Goal: Task Accomplishment & Management: Use online tool/utility

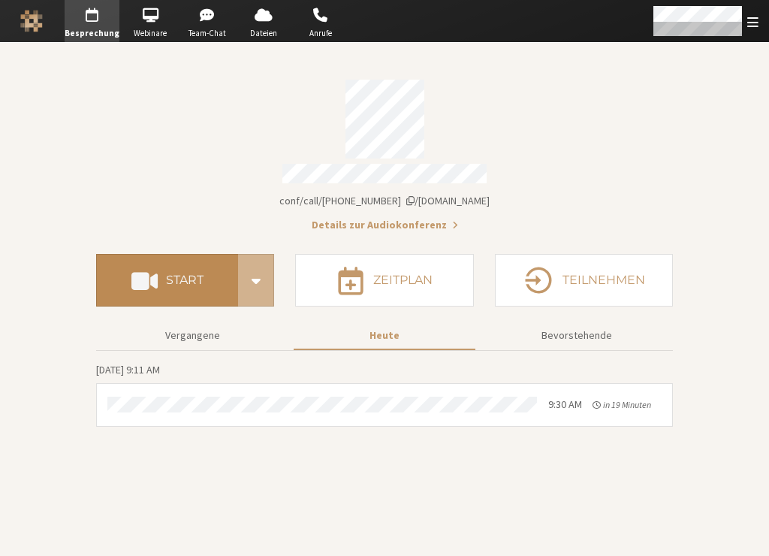
click at [191, 279] on h4 "Start" at bounding box center [185, 280] width 38 height 12
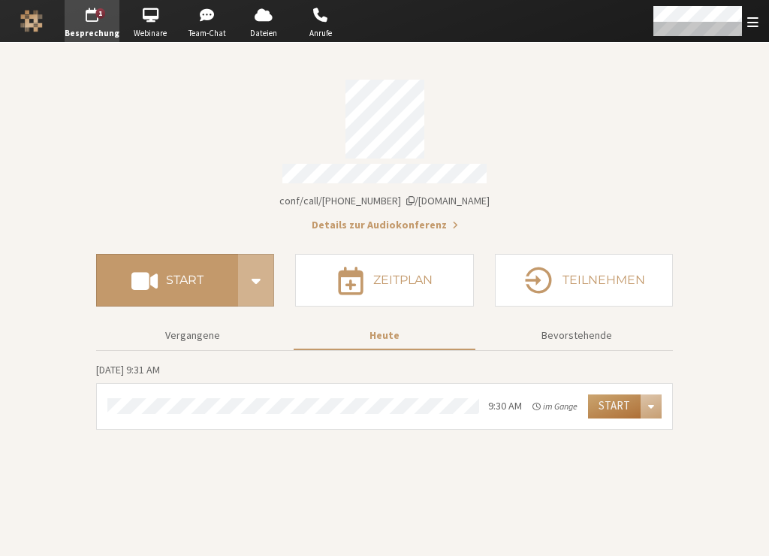
click at [609, 401] on button "Start" at bounding box center [614, 406] width 53 height 24
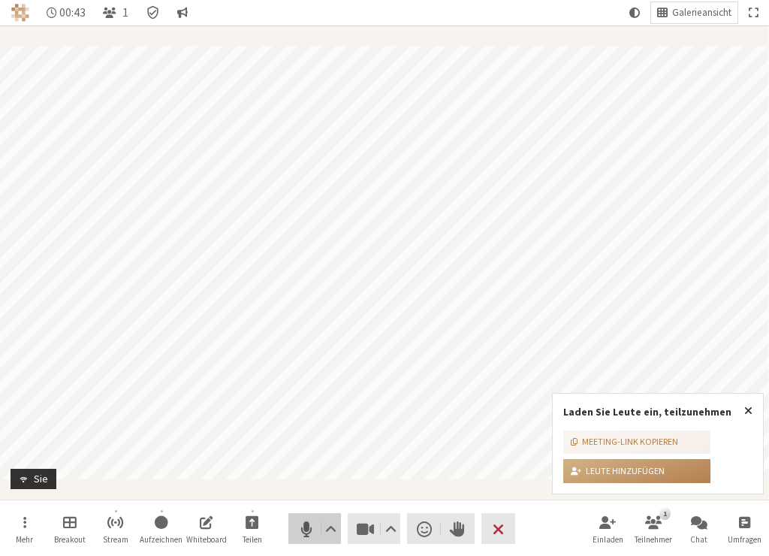
click at [302, 530] on span "Stumm (⌘+Umschalt+A)" at bounding box center [305, 528] width 21 height 21
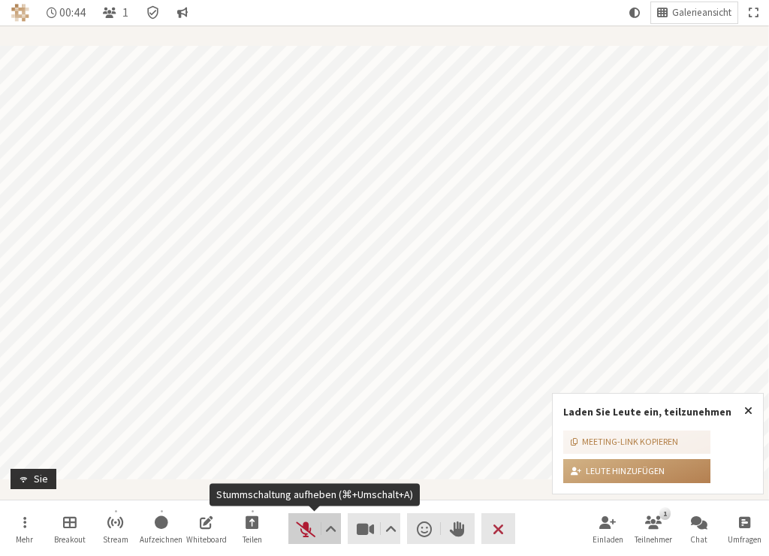
click at [302, 527] on span "Stummschaltung aufheben (⌘+Umschalt+A)" at bounding box center [305, 528] width 21 height 21
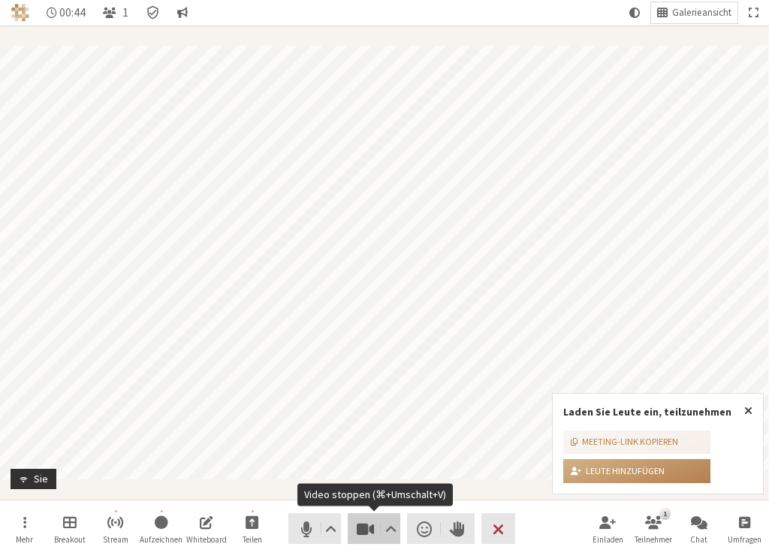
click at [376, 531] on span "Video stoppen (⌘+Umschalt+V)" at bounding box center [365, 528] width 21 height 21
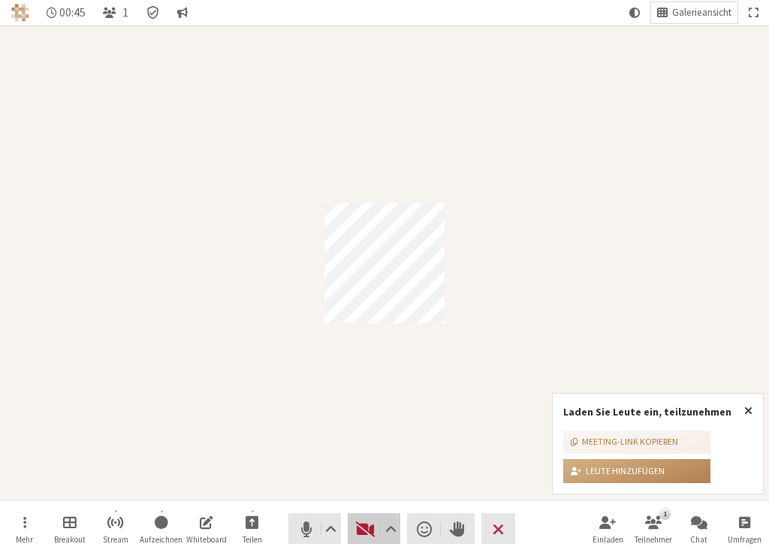
click at [364, 533] on span "Video starten (⌘+Umschalt+V)" at bounding box center [365, 528] width 21 height 21
click at [502, 527] on span "Besprechung beenden oder verlassen" at bounding box center [498, 528] width 11 height 21
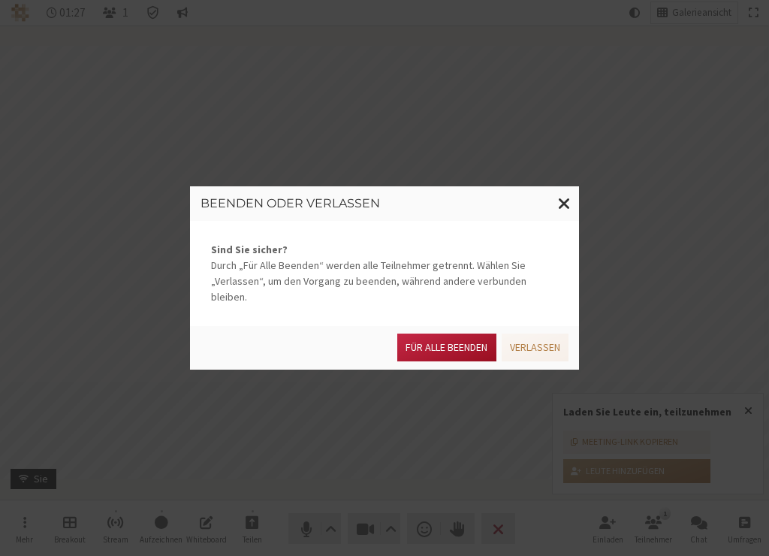
click at [428, 344] on button "Für alle Beenden" at bounding box center [446, 348] width 98 height 28
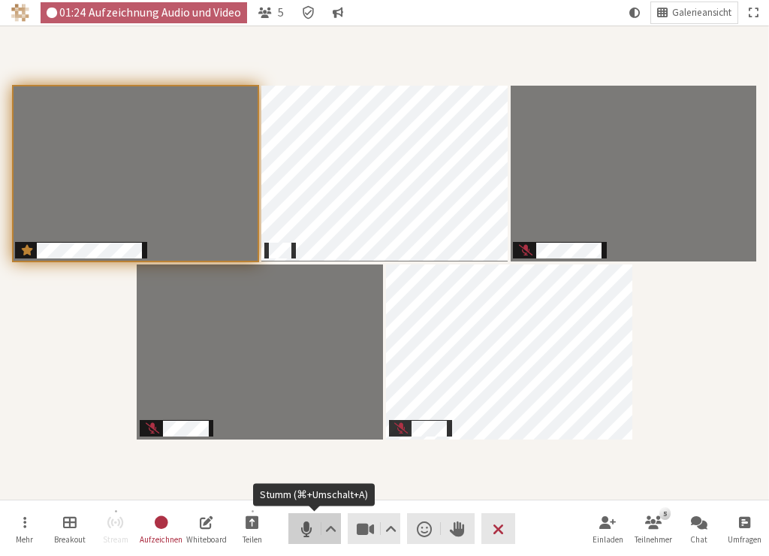
click at [299, 527] on span "Stumm (⌘+Umschalt+A)" at bounding box center [305, 528] width 21 height 21
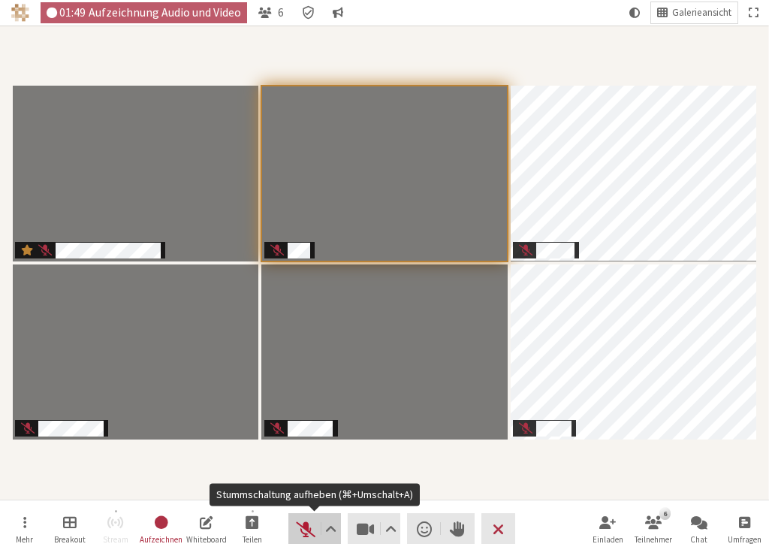
click at [301, 528] on span "Stummschaltung aufheben (⌘+Umschalt+A)" at bounding box center [305, 528] width 21 height 21
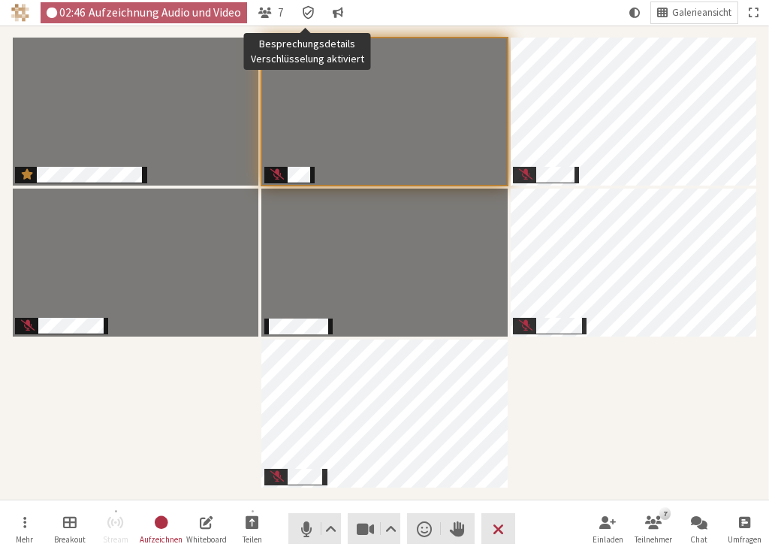
click at [303, 11] on icon "Besprechungsdetails Verschlüsselung aktiviert" at bounding box center [308, 13] width 11 height 14
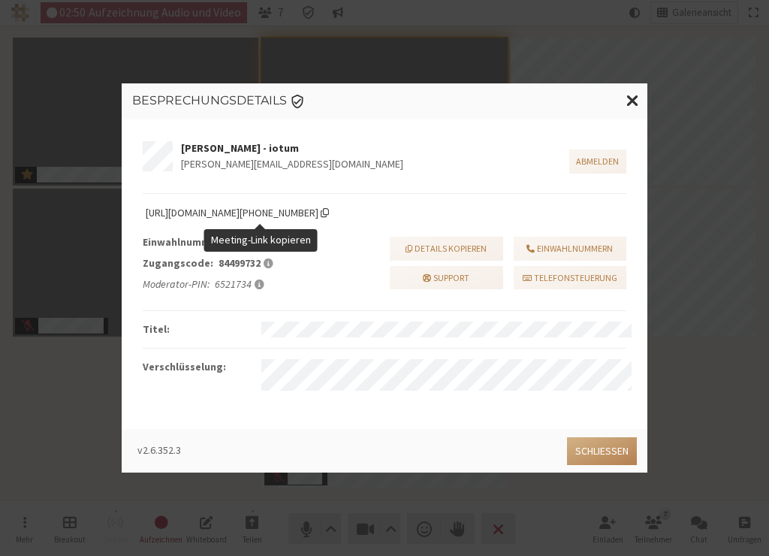
click at [329, 213] on span "Meeting-Link kopieren" at bounding box center [325, 212] width 8 height 11
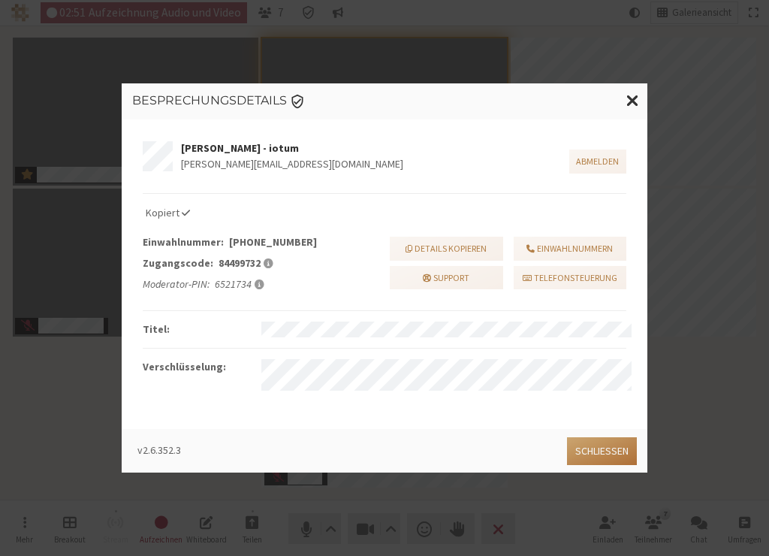
click at [597, 452] on button "Schließen" at bounding box center [602, 451] width 70 height 28
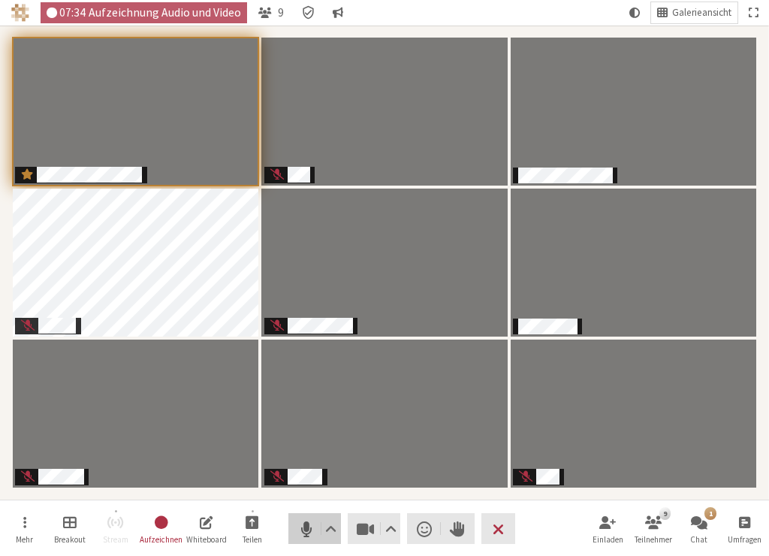
click at [304, 525] on span "Stumm (⌘+Umschalt+A)" at bounding box center [305, 528] width 21 height 21
click at [305, 517] on button "Audio" at bounding box center [315, 528] width 53 height 31
click at [310, 527] on span "Stumm (⌘+Umschalt+A)" at bounding box center [305, 528] width 21 height 21
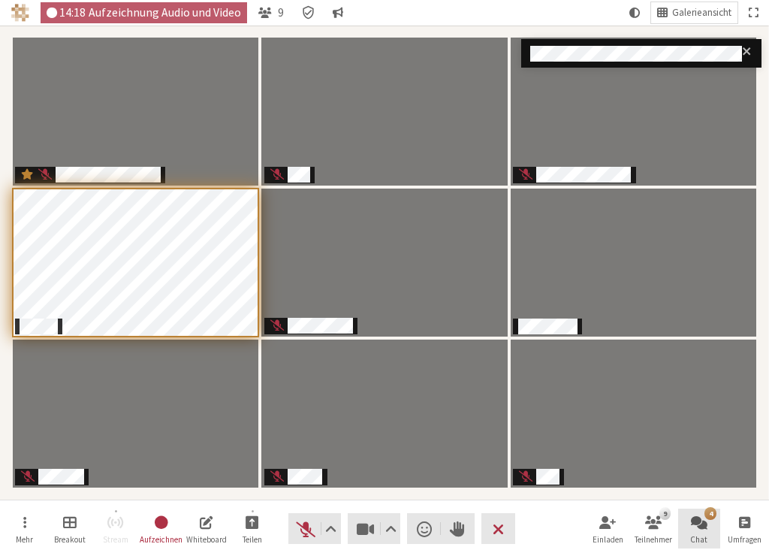
click at [712, 518] on div "4" at bounding box center [710, 513] width 11 height 12
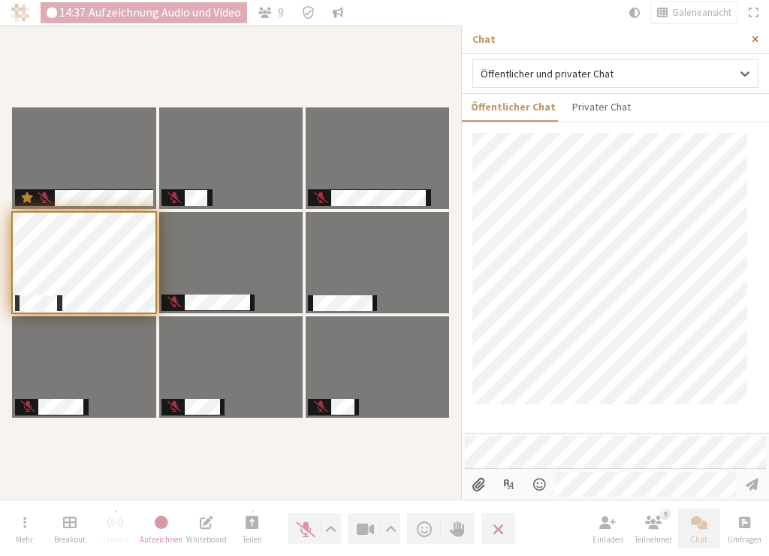
click at [754, 38] on span "Seitenleiste schließen" at bounding box center [755, 39] width 7 height 11
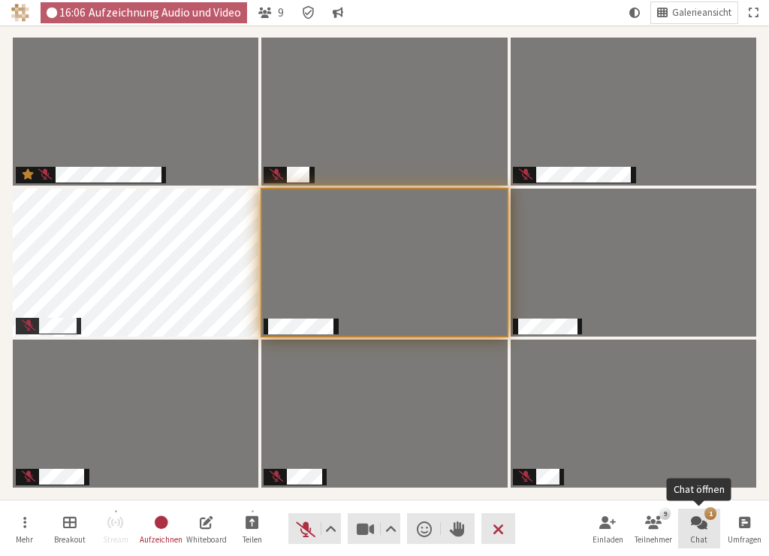
click at [702, 512] on button "1 Chat" at bounding box center [699, 529] width 42 height 41
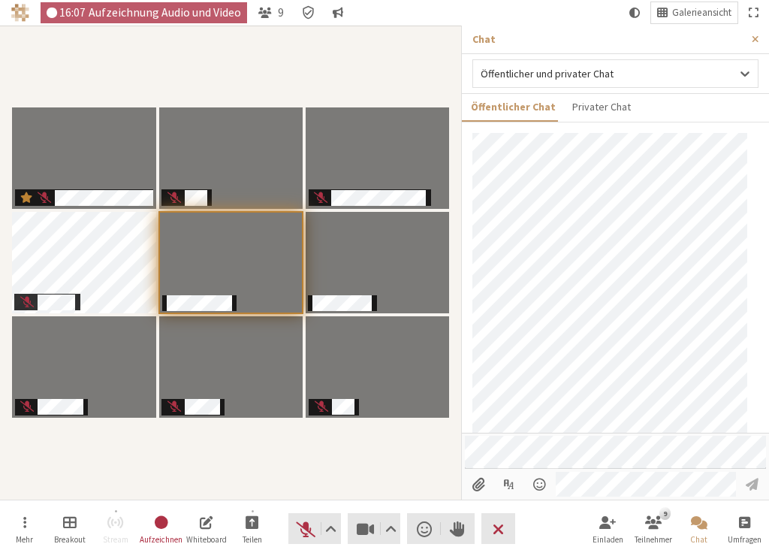
scroll to position [53, 0]
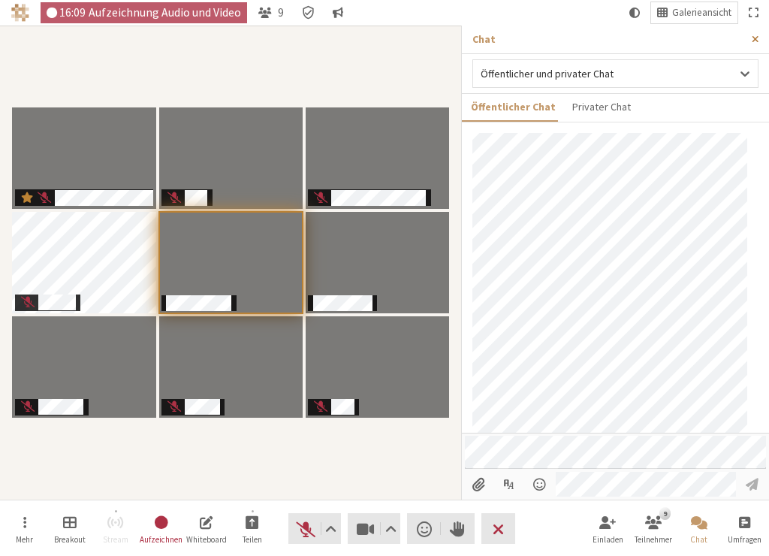
click at [752, 35] on span "Seitenleiste schließen" at bounding box center [755, 39] width 7 height 11
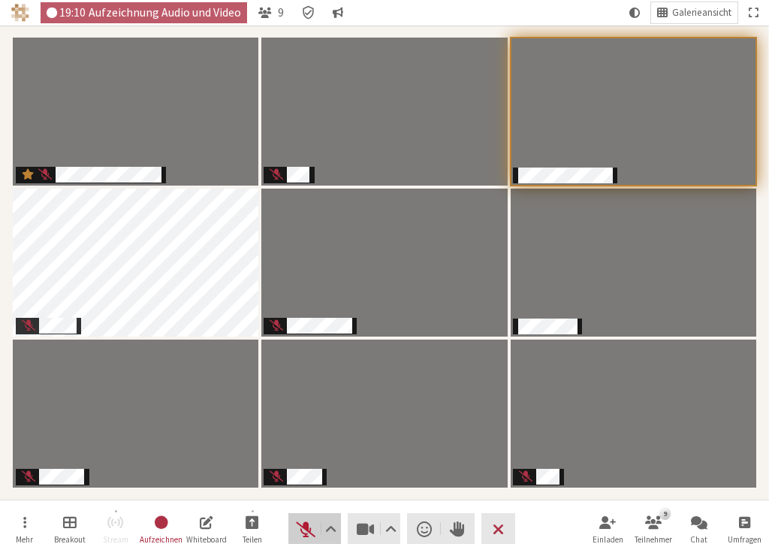
click at [295, 533] on span "Stummschaltung aufheben (⌘+Umschalt+A)" at bounding box center [305, 528] width 21 height 21
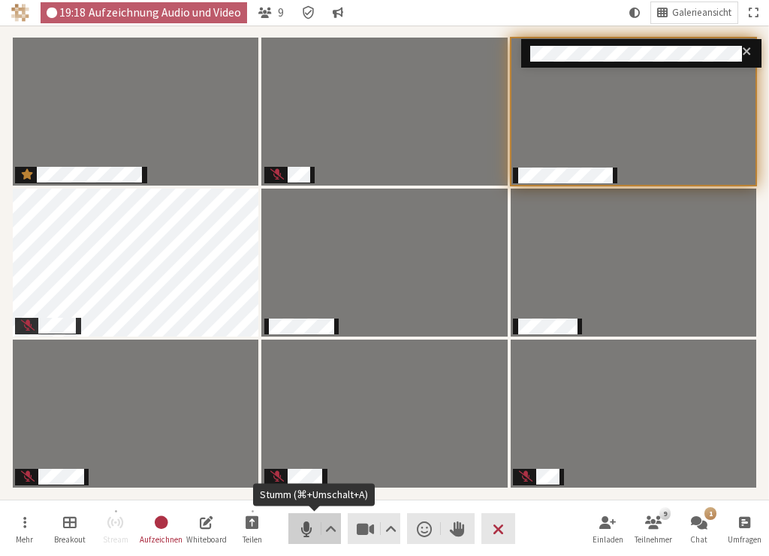
click at [304, 534] on span "Stumm (⌘+Umschalt+A)" at bounding box center [305, 528] width 21 height 21
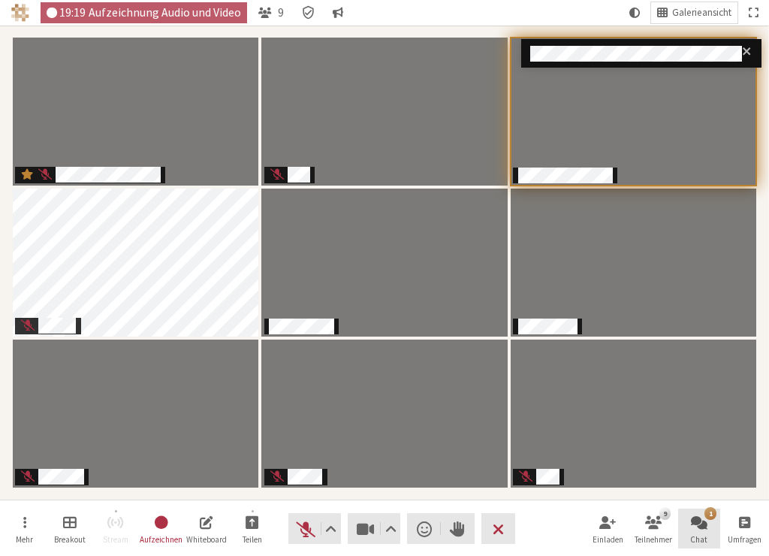
click at [694, 526] on span "Chat öffnen" at bounding box center [699, 521] width 17 height 17
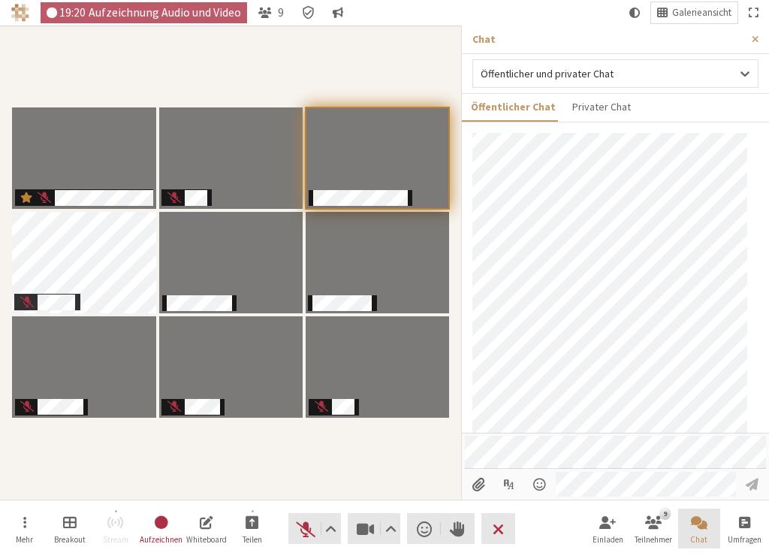
scroll to position [226, 0]
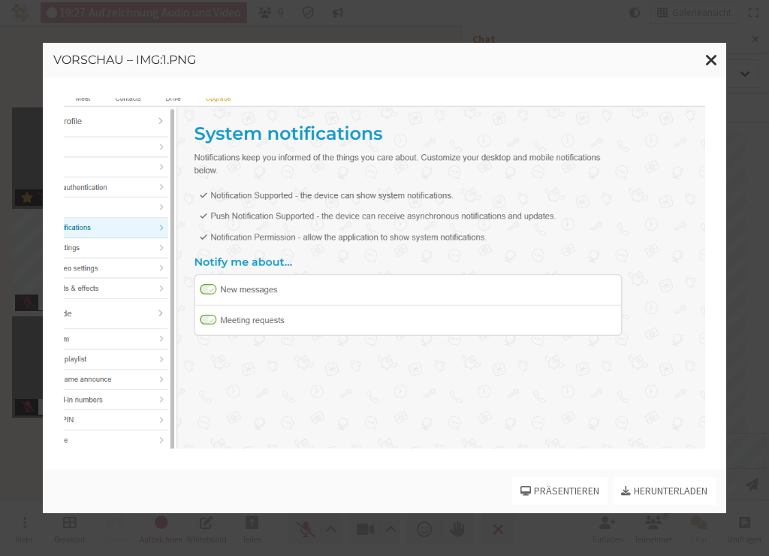
click at [729, 20] on div "Vorschau – img:1.png Präsentieren Herunterladen" at bounding box center [384, 278] width 769 height 556
click at [718, 58] on span "Fenster schließen" at bounding box center [712, 59] width 13 height 19
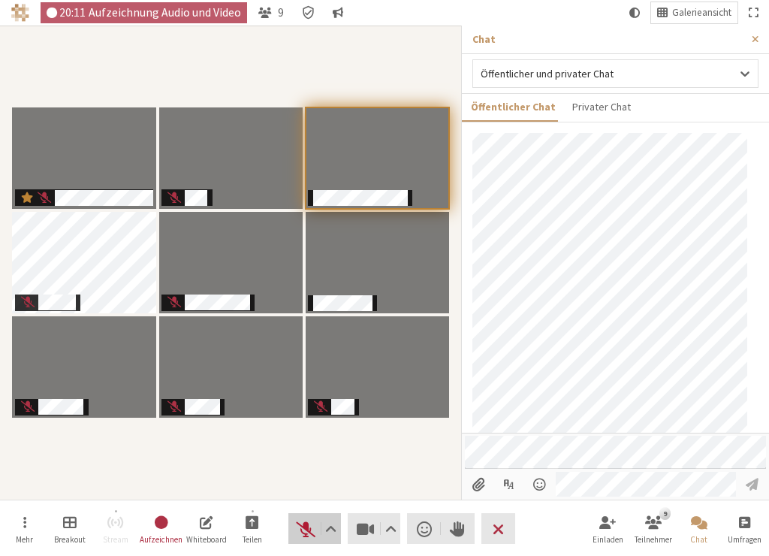
click at [304, 528] on span "Stummschaltung aufheben (⌘+Umschalt+A)" at bounding box center [305, 528] width 21 height 21
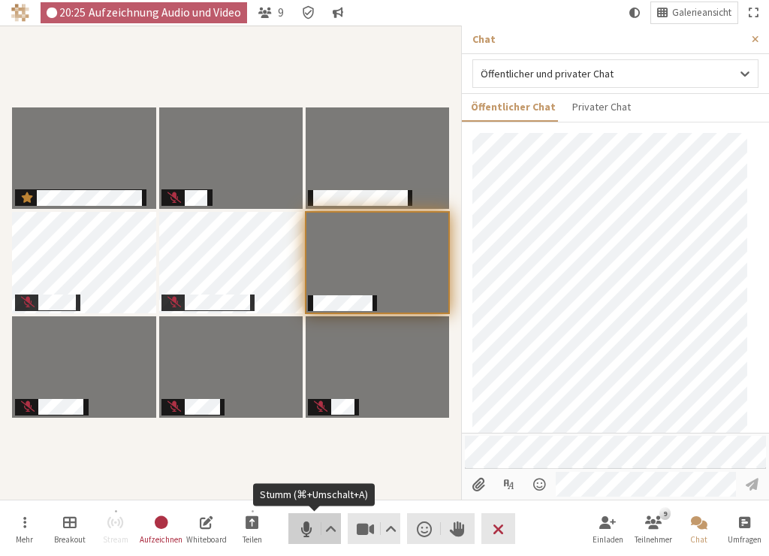
click at [306, 538] on span "Stumm (⌘+Umschalt+A)" at bounding box center [305, 528] width 21 height 21
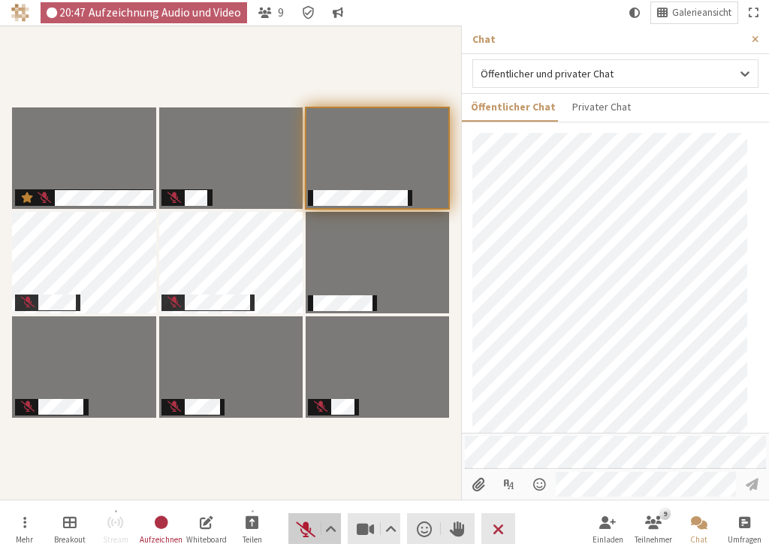
click at [306, 538] on span "Stummschaltung aufheben (⌘+Umschalt+A)" at bounding box center [305, 528] width 21 height 21
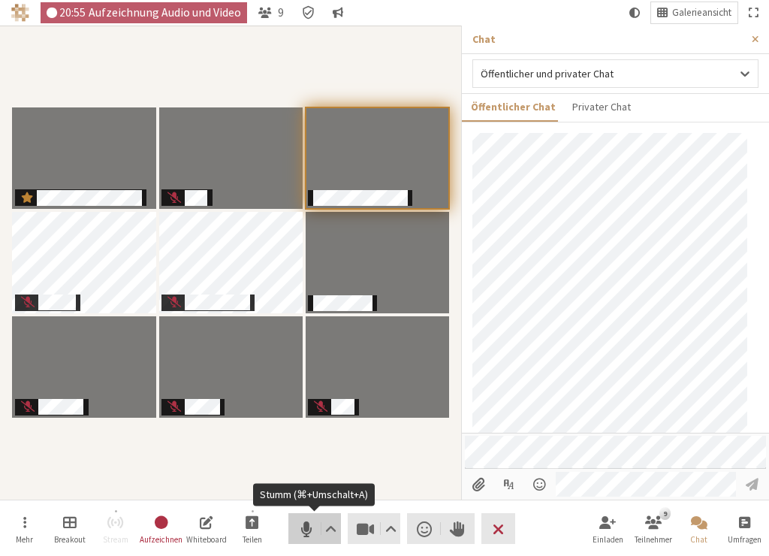
click at [302, 533] on span "Stumm (⌘+Umschalt+A)" at bounding box center [305, 528] width 21 height 21
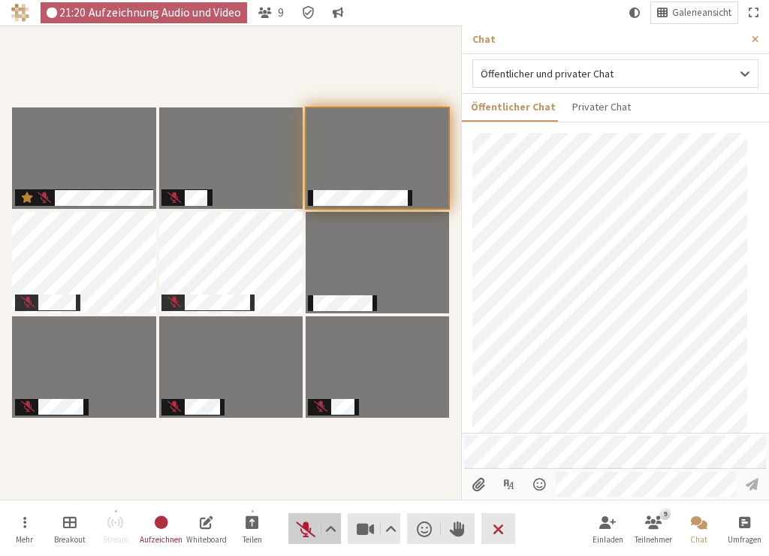
scroll to position [298, 0]
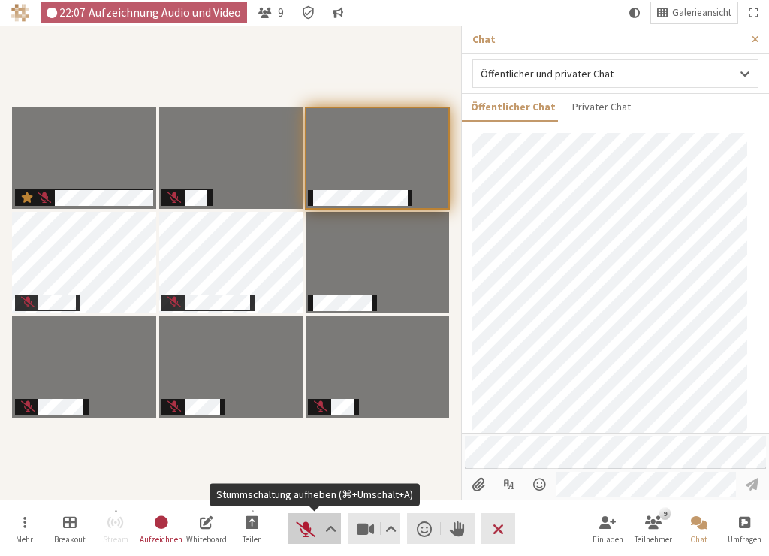
drag, startPoint x: 304, startPoint y: 536, endPoint x: 312, endPoint y: 523, distance: 14.8
click at [304, 536] on span "Stummschaltung aufheben (⌘+Umschalt+A)" at bounding box center [305, 528] width 21 height 21
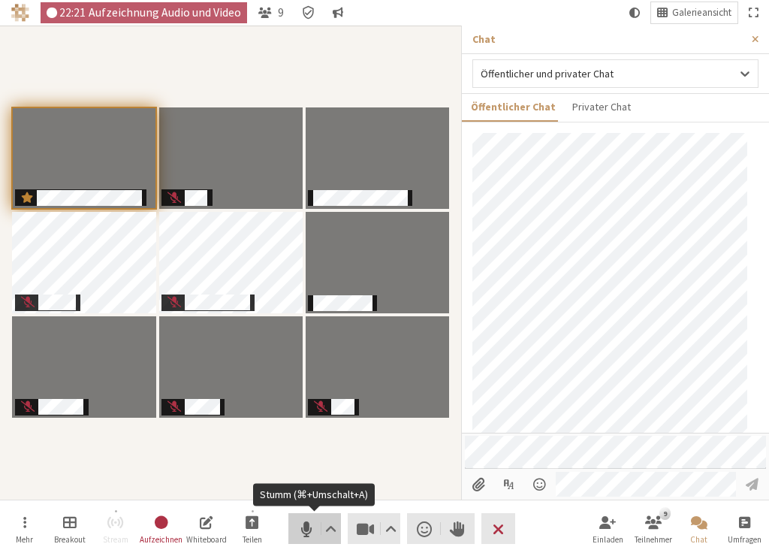
click at [303, 527] on span "Stumm (⌘+Umschalt+A)" at bounding box center [305, 528] width 21 height 21
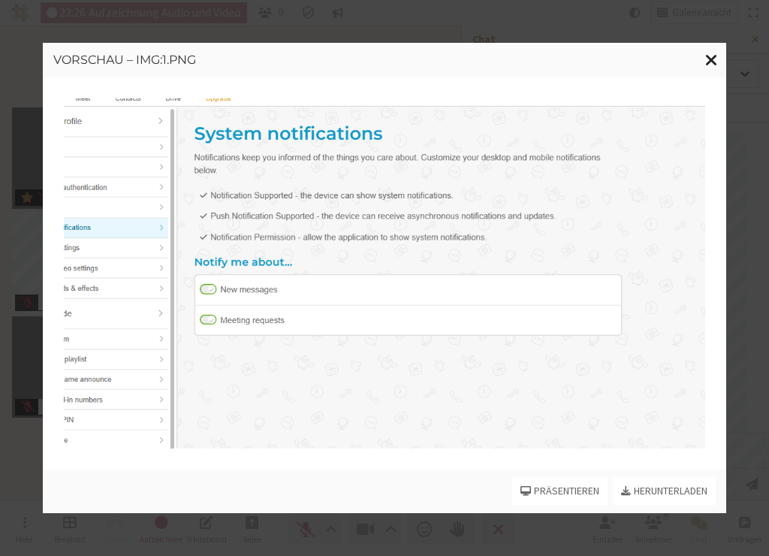
click at [712, 54] on span "Fenster schließen" at bounding box center [712, 59] width 13 height 19
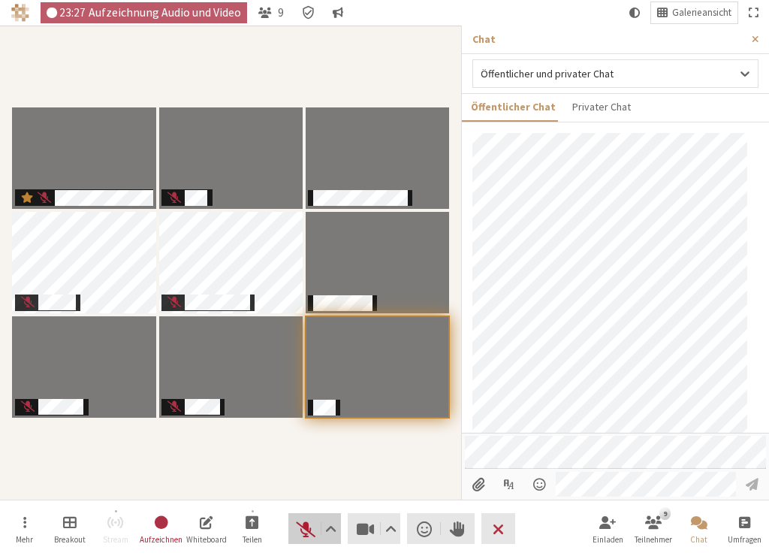
click at [304, 528] on span "Stummschaltung aufheben (⌘+Umschalt+A)" at bounding box center [305, 528] width 21 height 21
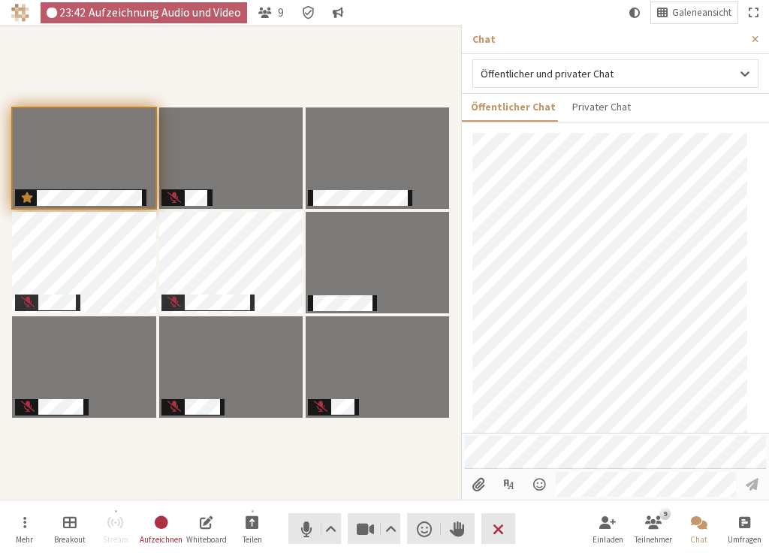
scroll to position [369, 0]
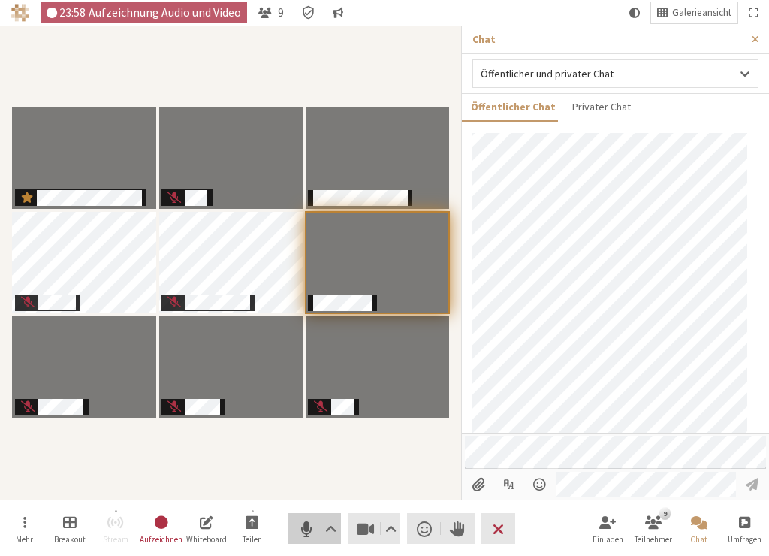
click at [313, 533] on span "Stumm (⌘+Umschalt+A)" at bounding box center [305, 528] width 21 height 21
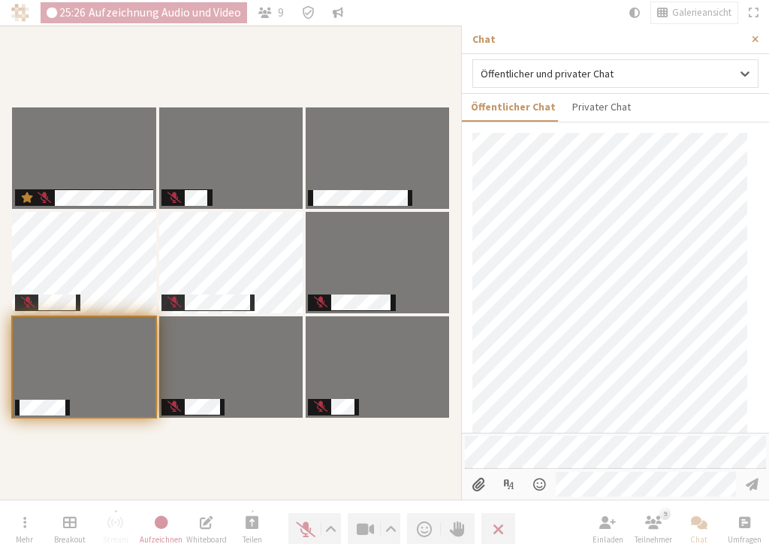
scroll to position [583, 0]
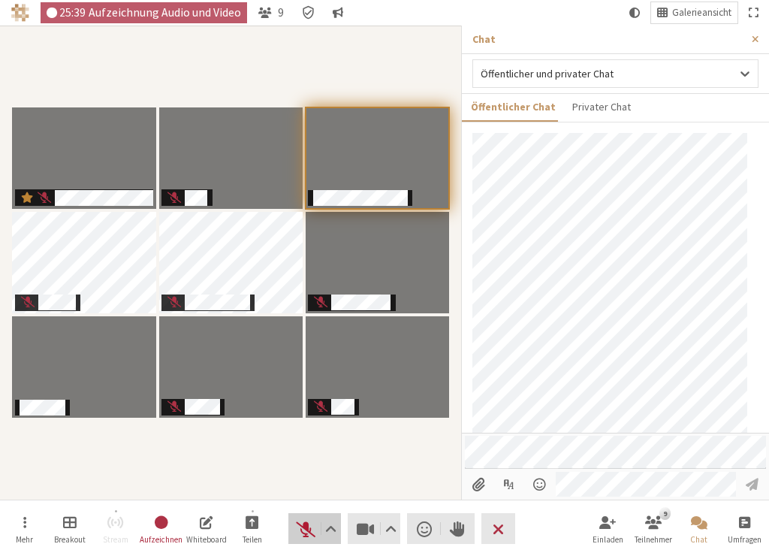
click at [304, 528] on span "Stummschaltung aufheben (⌘+Umschalt+A)" at bounding box center [305, 528] width 21 height 21
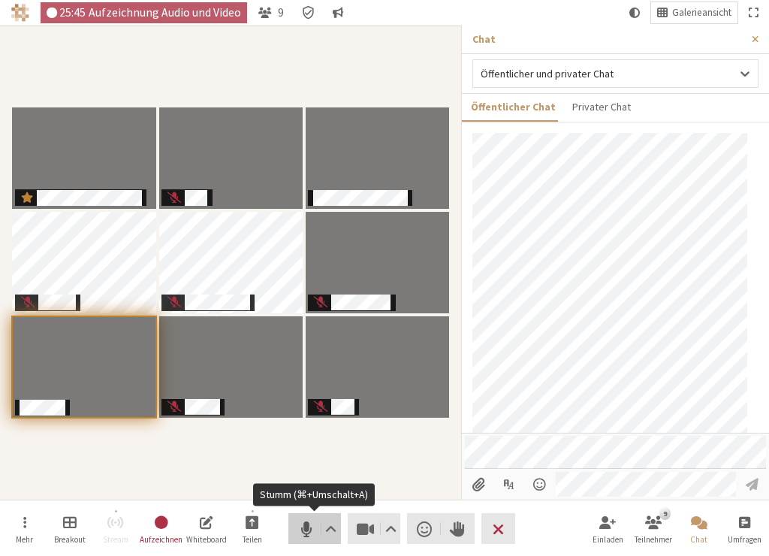
click at [301, 527] on span "Stumm (⌘+Umschalt+A)" at bounding box center [305, 528] width 21 height 21
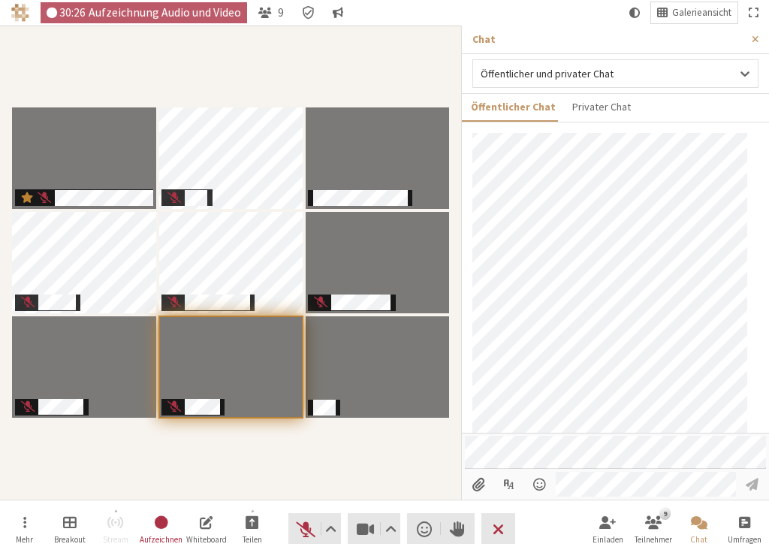
scroll to position [694, 0]
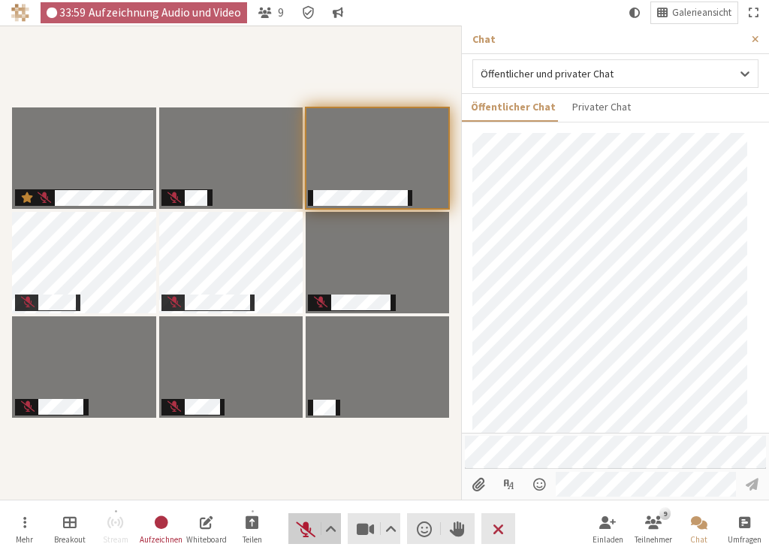
click at [307, 536] on span "Stummschaltung aufheben (⌘+Umschalt+A)" at bounding box center [305, 528] width 21 height 21
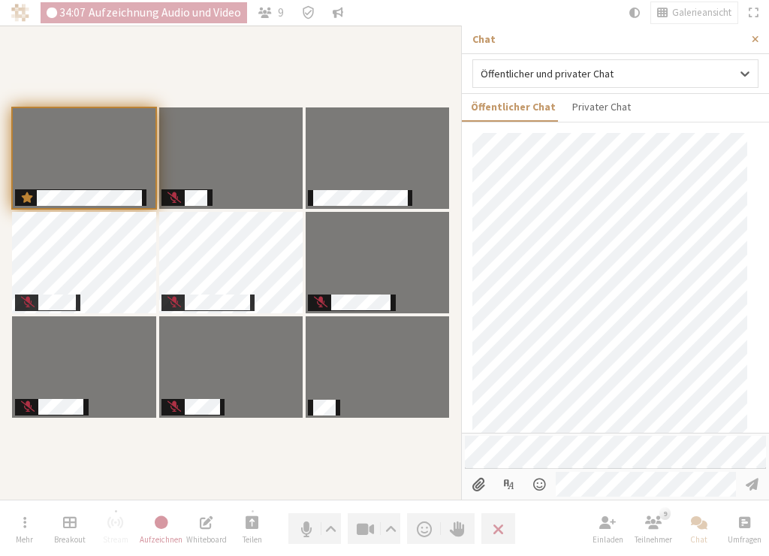
scroll to position [781, 0]
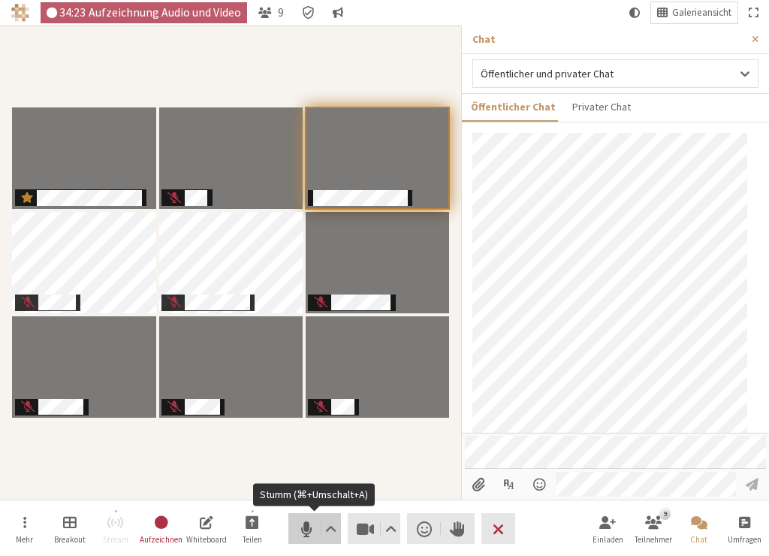
click at [302, 527] on span "Stumm (⌘+Umschalt+A)" at bounding box center [305, 528] width 21 height 21
click at [303, 533] on span "Stummschaltung aufheben (⌘+Umschalt+A)" at bounding box center [305, 528] width 21 height 21
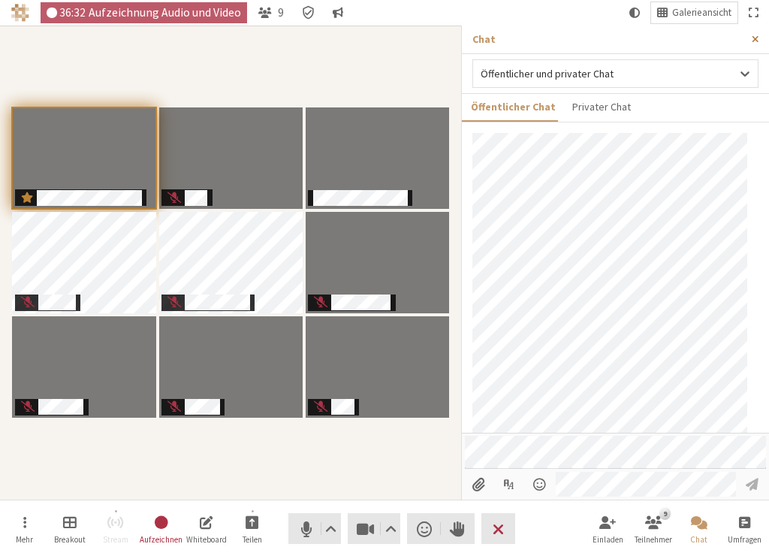
click at [757, 33] on button "Seitenleiste schließen" at bounding box center [756, 40] width 28 height 28
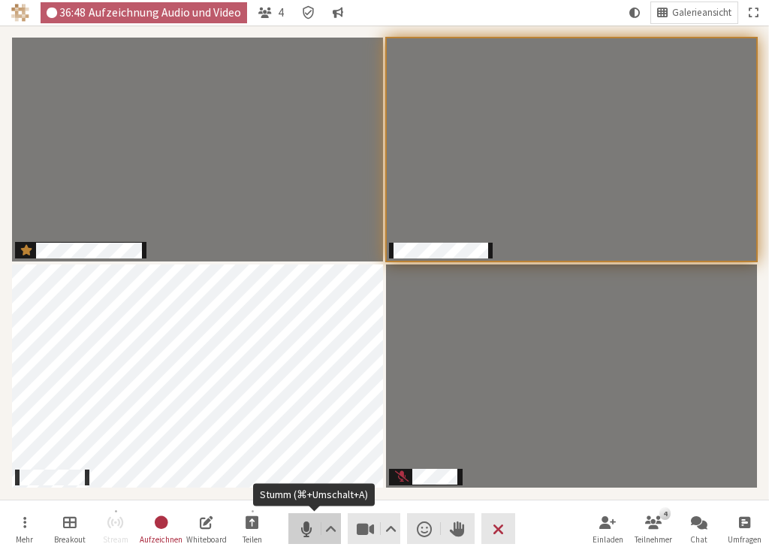
click at [312, 535] on span "Stumm (⌘+Umschalt+A)" at bounding box center [305, 528] width 21 height 21
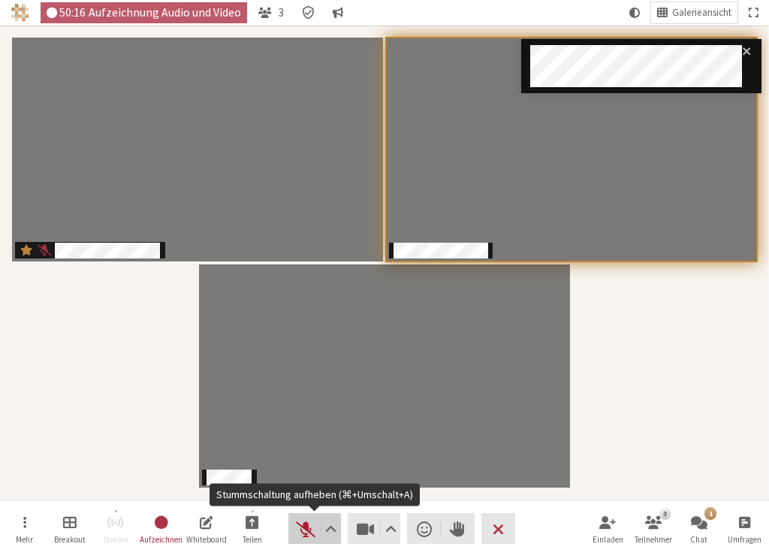
click at [307, 533] on span "Stummschaltung aufheben (⌘+Umschalt+A)" at bounding box center [305, 528] width 21 height 21
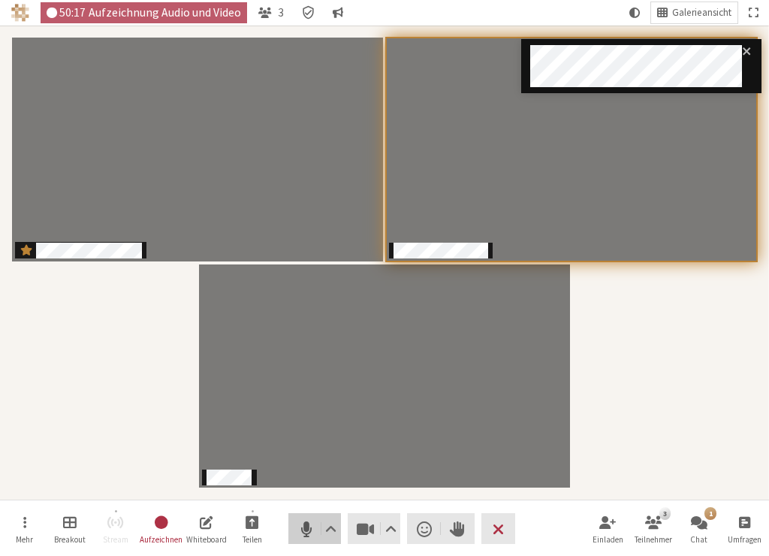
click at [307, 533] on span "Stumm (⌘+Umschalt+A)" at bounding box center [305, 528] width 21 height 21
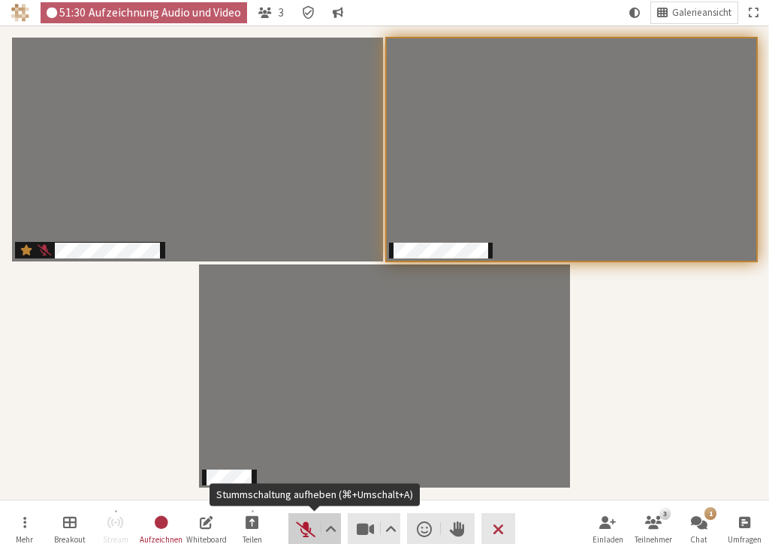
click at [304, 537] on span "Stummschaltung aufheben (⌘+Umschalt+A)" at bounding box center [305, 528] width 21 height 21
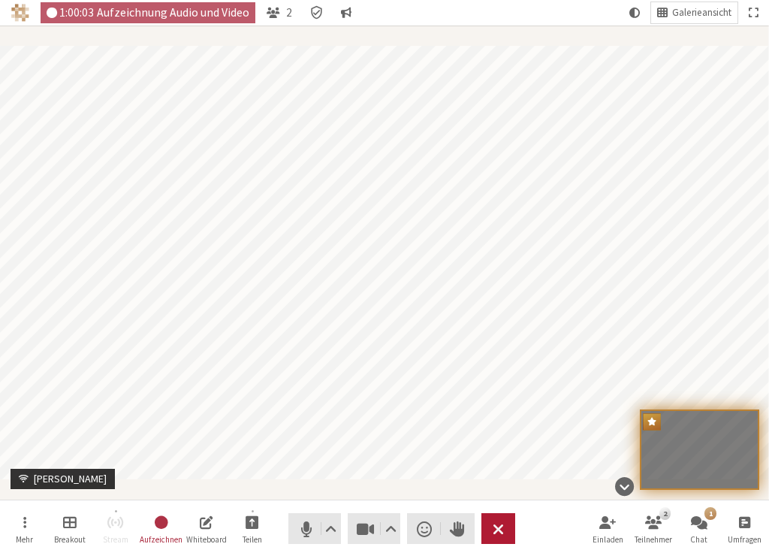
click at [505, 529] on button "Verlassen" at bounding box center [499, 528] width 34 height 31
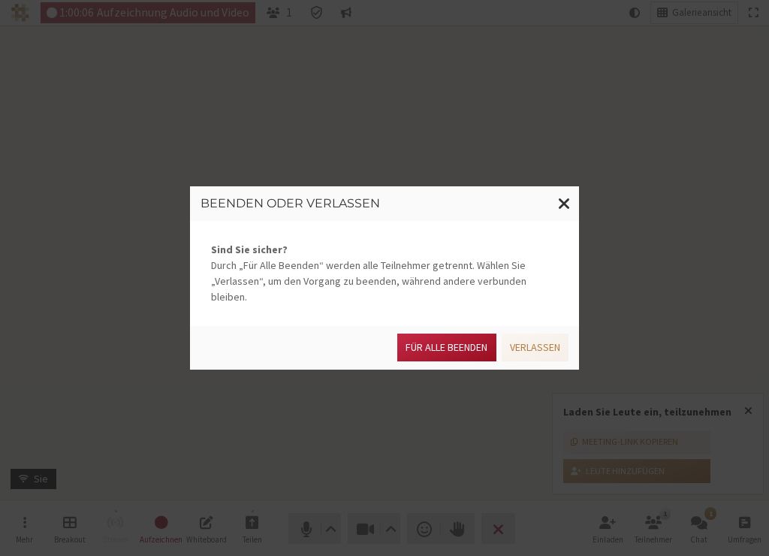
click at [470, 338] on button "Für alle Beenden" at bounding box center [446, 348] width 98 height 28
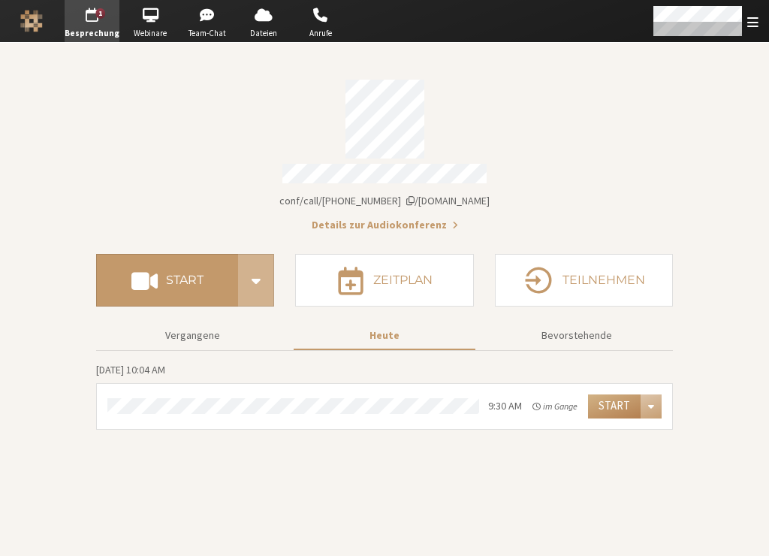
click at [542, 141] on div "Kontodaten" at bounding box center [384, 119] width 577 height 79
